Goal: Check status

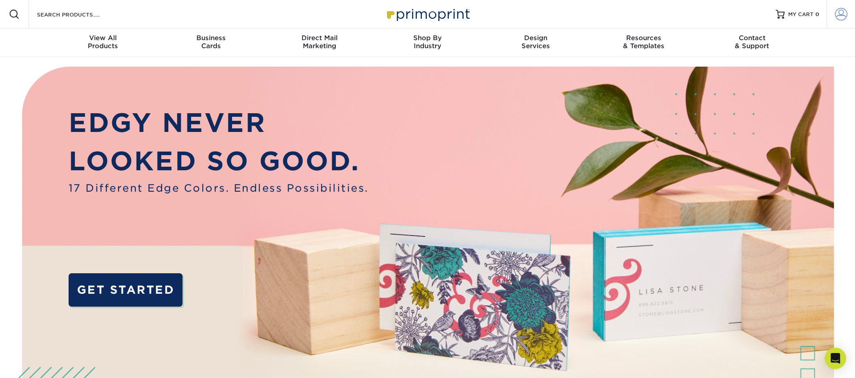
click at [841, 12] on span at bounding box center [841, 14] width 12 height 12
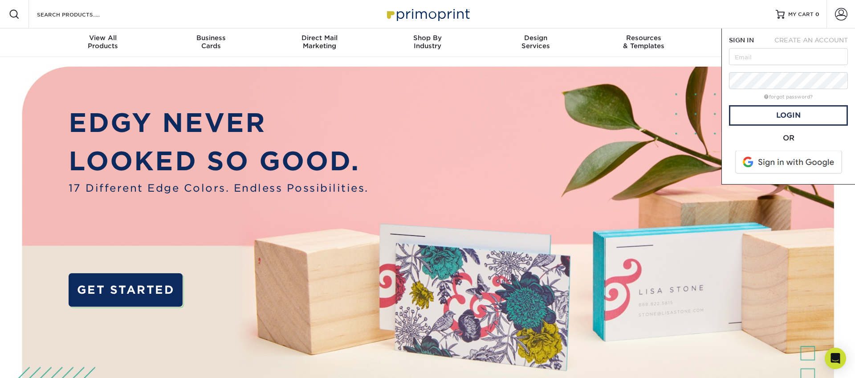
click at [778, 159] on span at bounding box center [790, 162] width 114 height 23
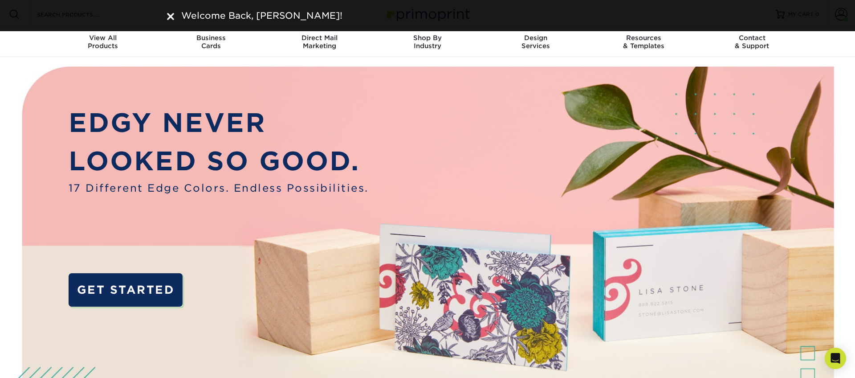
drag, startPoint x: 168, startPoint y: 15, endPoint x: 400, endPoint y: 19, distance: 231.7
click at [168, 15] on img at bounding box center [170, 16] width 7 height 7
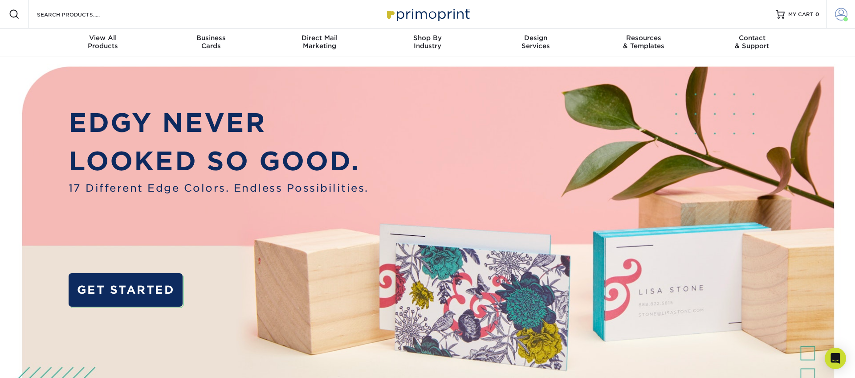
click at [843, 14] on span at bounding box center [841, 14] width 12 height 12
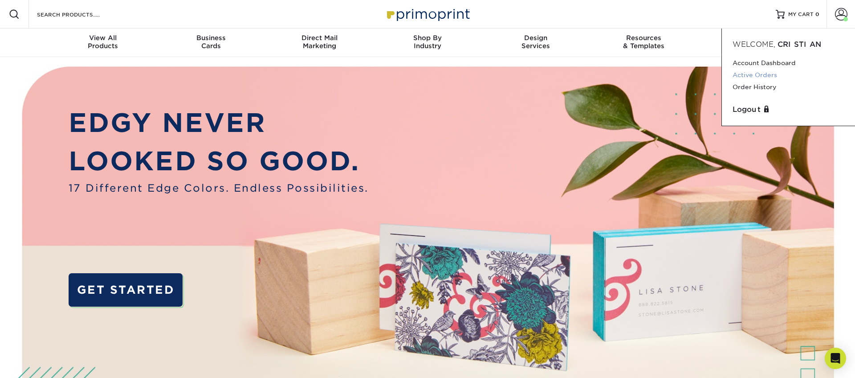
click at [755, 74] on link "Active Orders" at bounding box center [789, 75] width 112 height 12
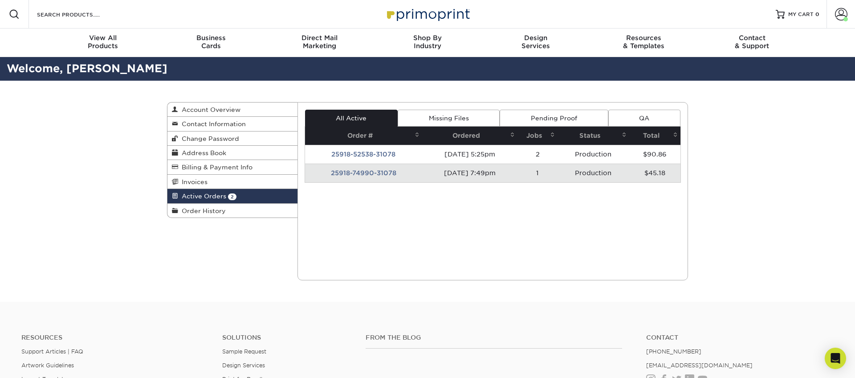
click at [354, 155] on td "25918-52538-31078" at bounding box center [363, 154] width 117 height 19
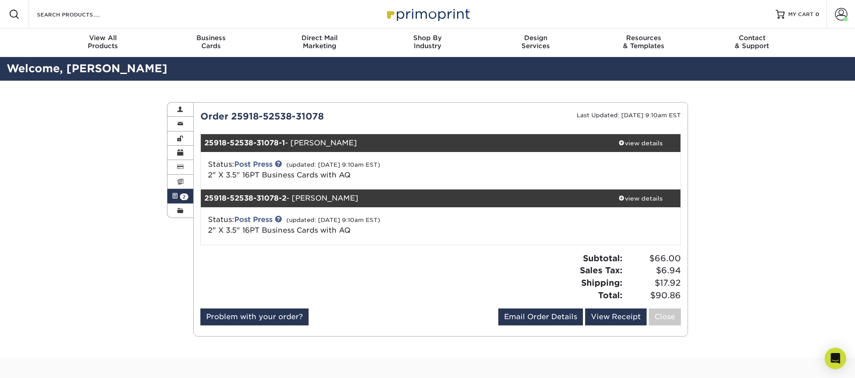
click at [181, 199] on span "2" at bounding box center [184, 196] width 8 height 7
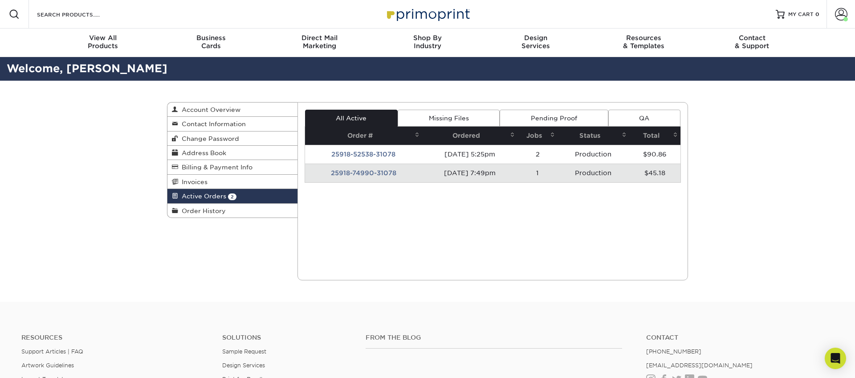
click at [452, 175] on td "09/18/2025 7:49pm" at bounding box center [469, 173] width 95 height 19
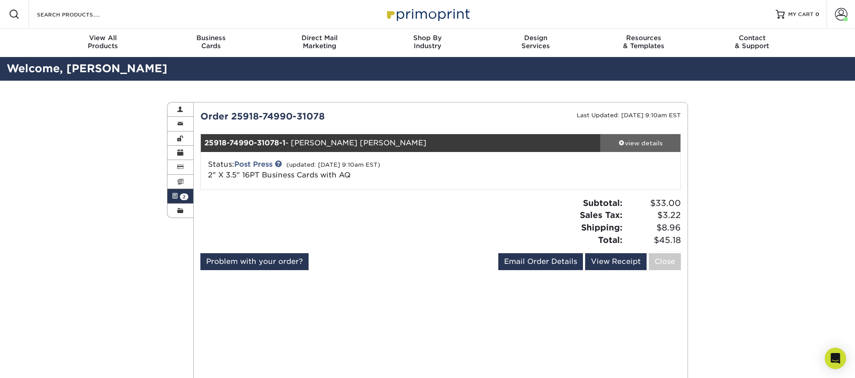
click at [633, 145] on div "view details" at bounding box center [641, 143] width 80 height 9
